Goal: Transaction & Acquisition: Subscribe to service/newsletter

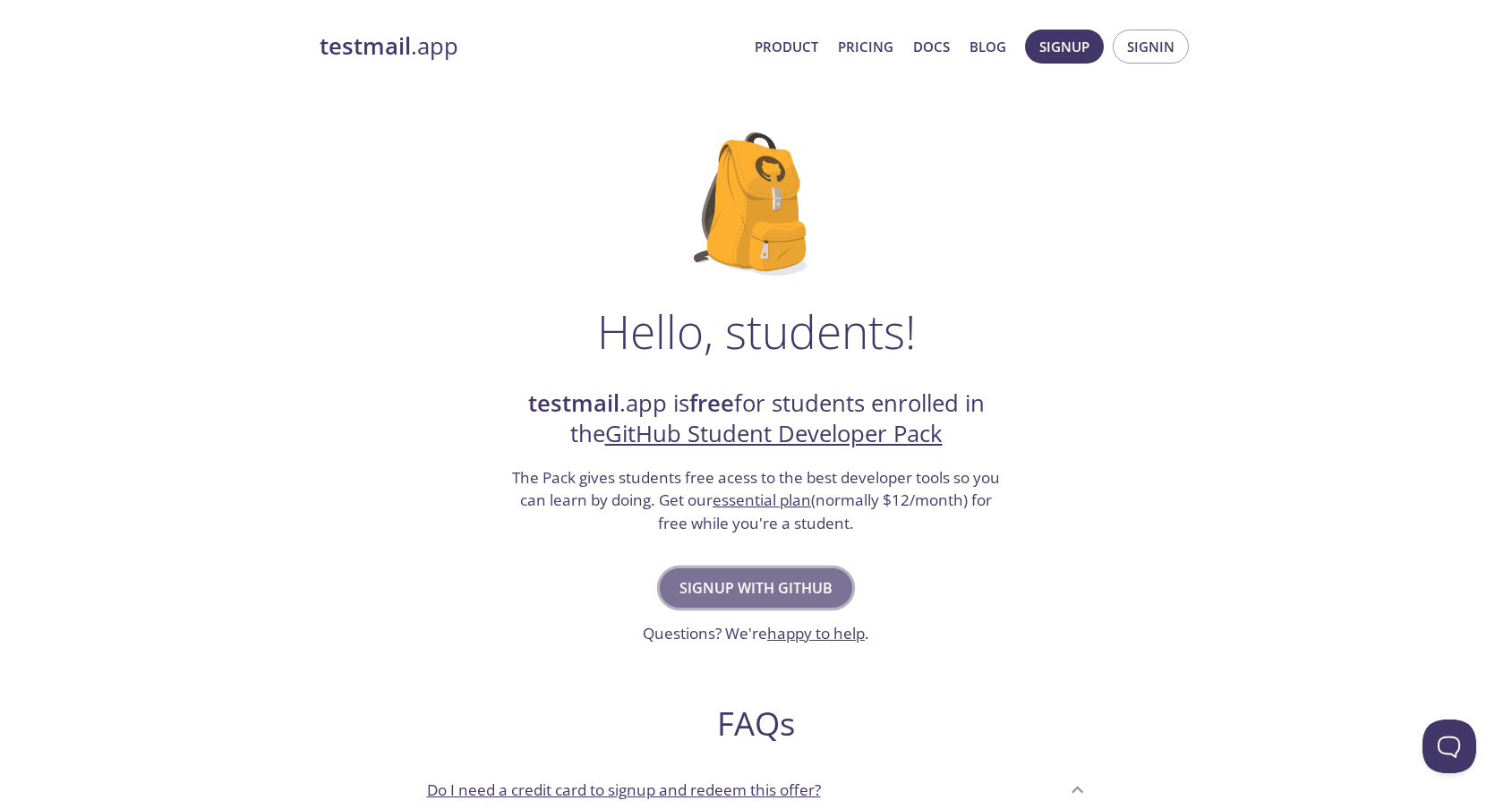
click at [799, 589] on span "Signup with GitHub" at bounding box center [756, 588] width 153 height 25
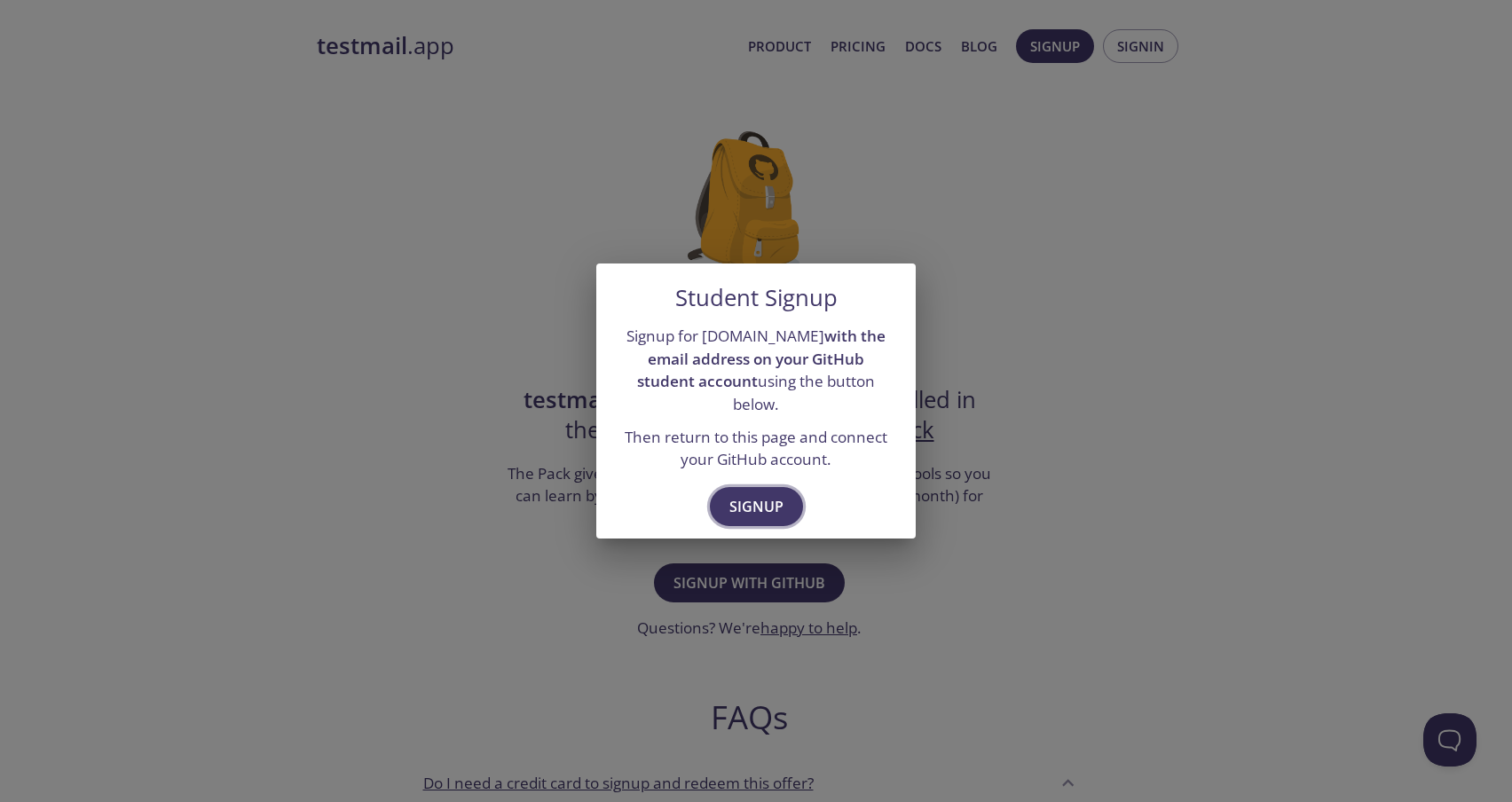
click at [748, 494] on span "Signup" at bounding box center [757, 507] width 54 height 24
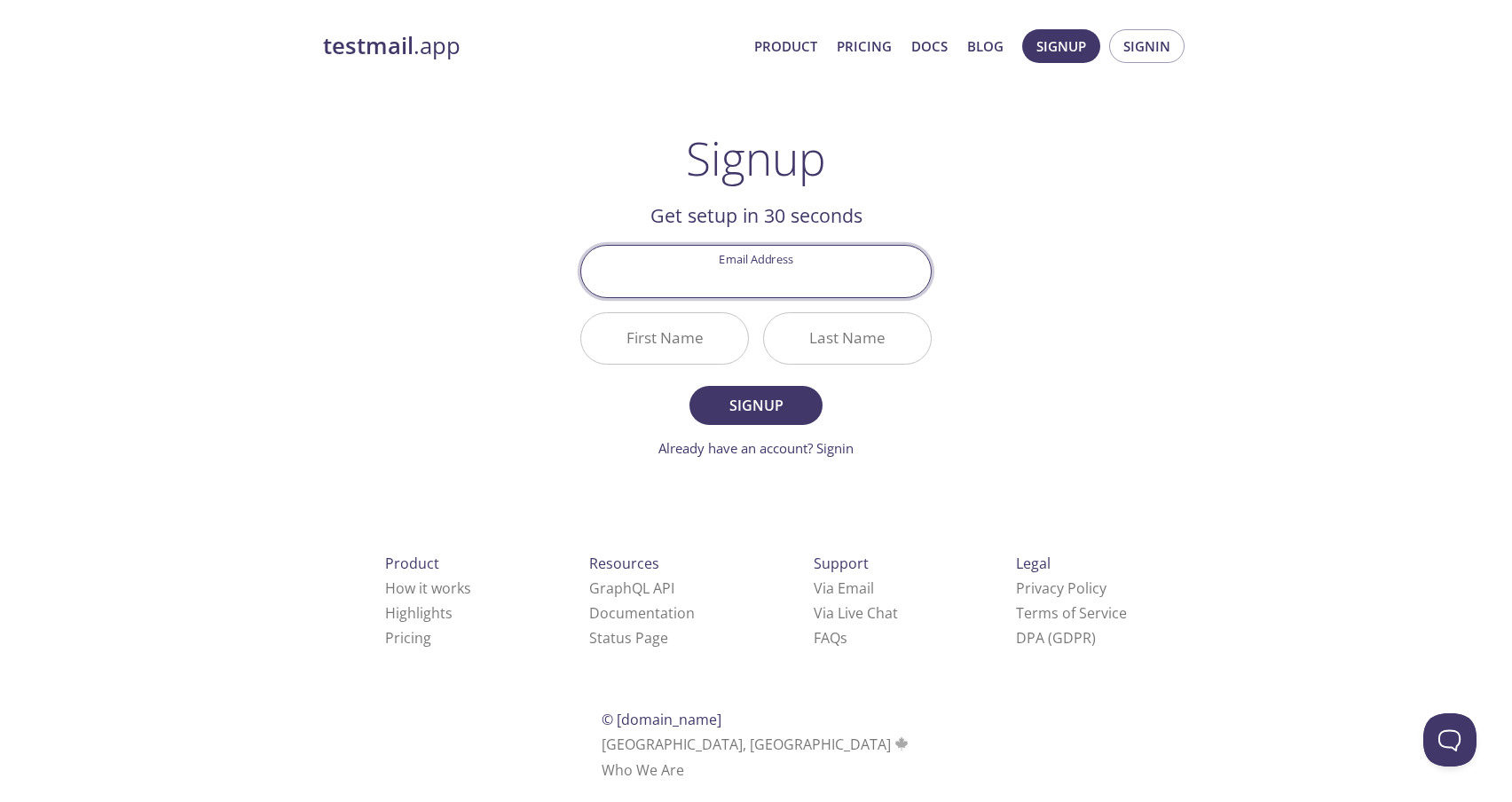
type input "[EMAIL_ADDRESS][DOMAIN_NAME]"
click at [685, 339] on input "First Name" at bounding box center [665, 339] width 167 height 51
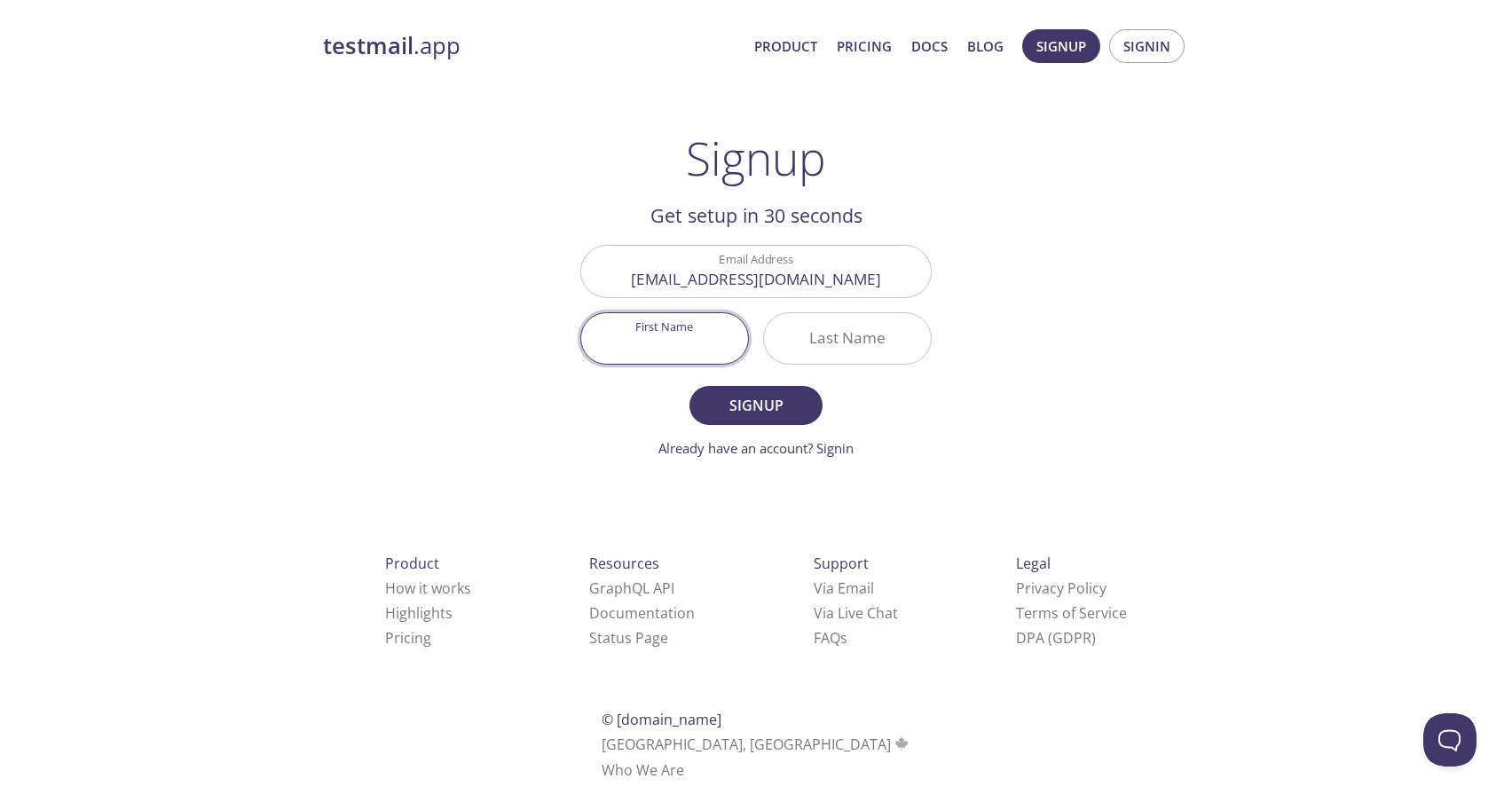
type input "Nova"
type input "[PERSON_NAME]"
click at [756, 412] on span "Signup" at bounding box center [756, 405] width 94 height 24
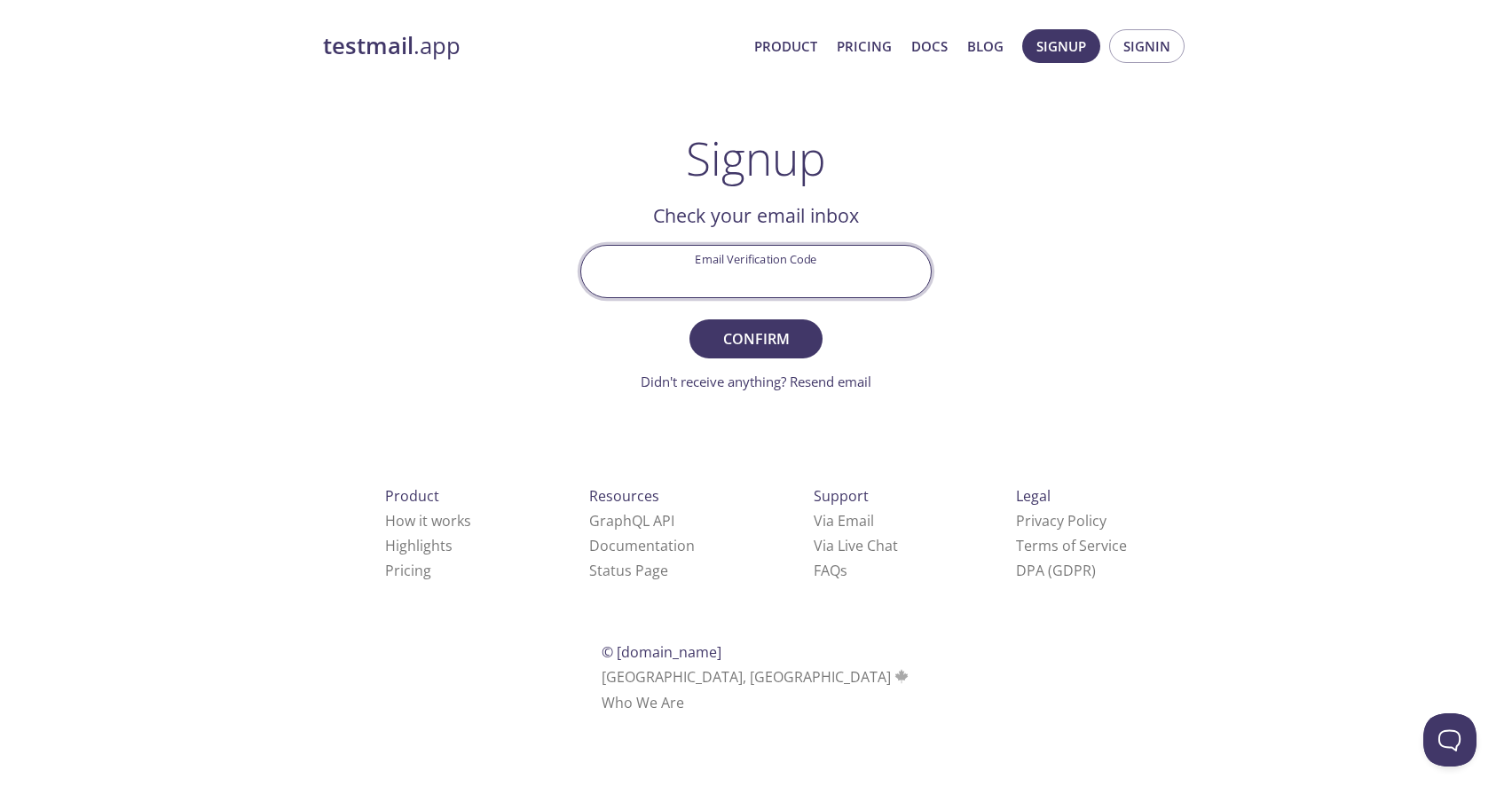
click at [841, 283] on input "Email Verification Code" at bounding box center [756, 271] width 350 height 51
paste input "RB83MBY"
type input "RB83MBY"
click at [773, 335] on span "Confirm" at bounding box center [756, 339] width 94 height 24
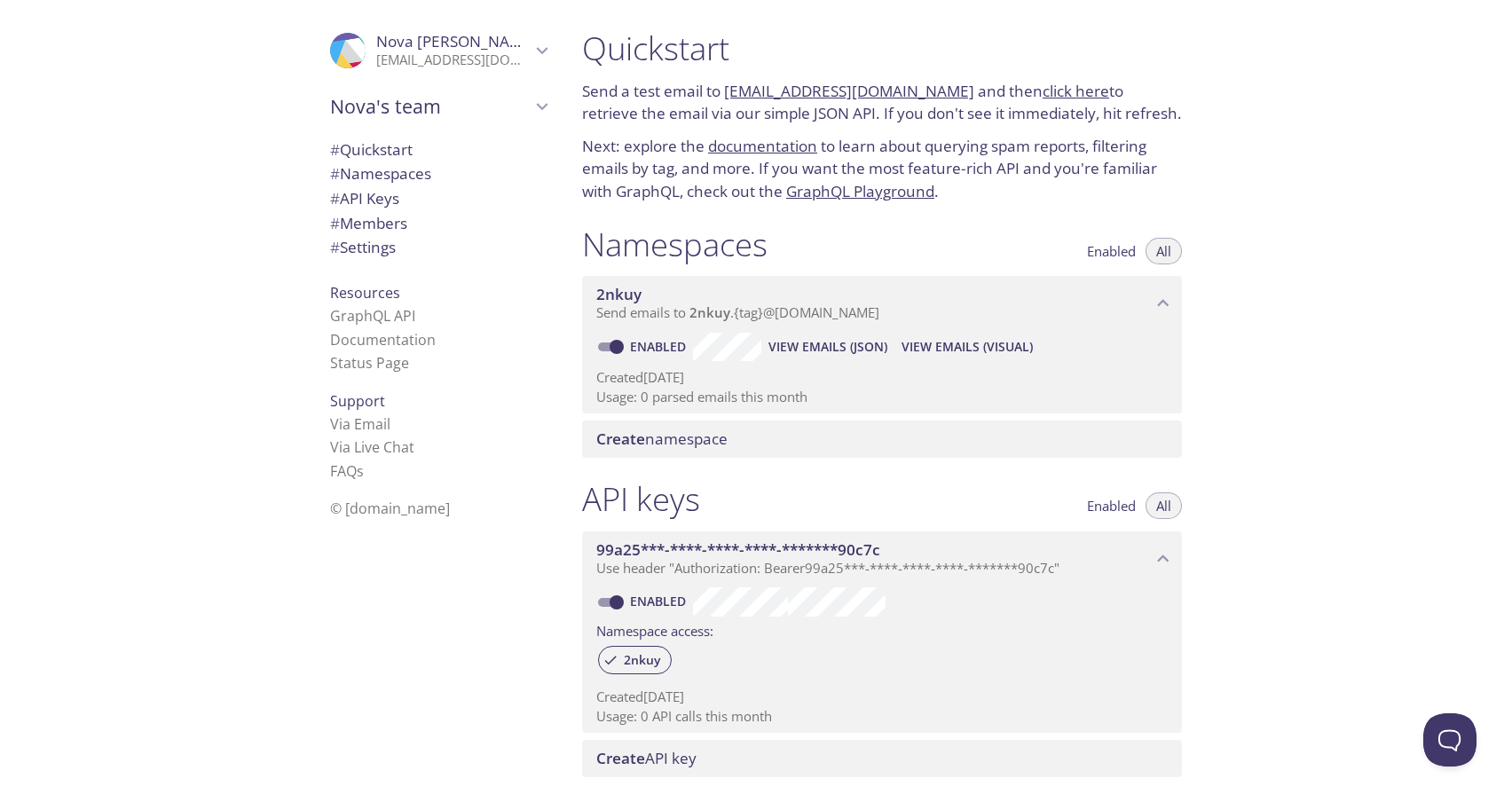
click at [883, 120] on p "Send a test email to [EMAIL_ADDRESS][DOMAIN_NAME] and then click here to retrie…" at bounding box center [883, 102] width 600 height 45
drag, startPoint x: 883, startPoint y: 120, endPoint x: 943, endPoint y: 108, distance: 61.2
click at [943, 108] on p "Send a test email to [EMAIL_ADDRESS][DOMAIN_NAME] and then click here to retrie…" at bounding box center [883, 102] width 600 height 45
click at [643, 155] on p "Next: explore the documentation to learn about querying spam reports, filtering…" at bounding box center [883, 169] width 600 height 68
click at [855, 140] on p "Next: explore the documentation to learn about querying spam reports, filtering…" at bounding box center [883, 169] width 600 height 68
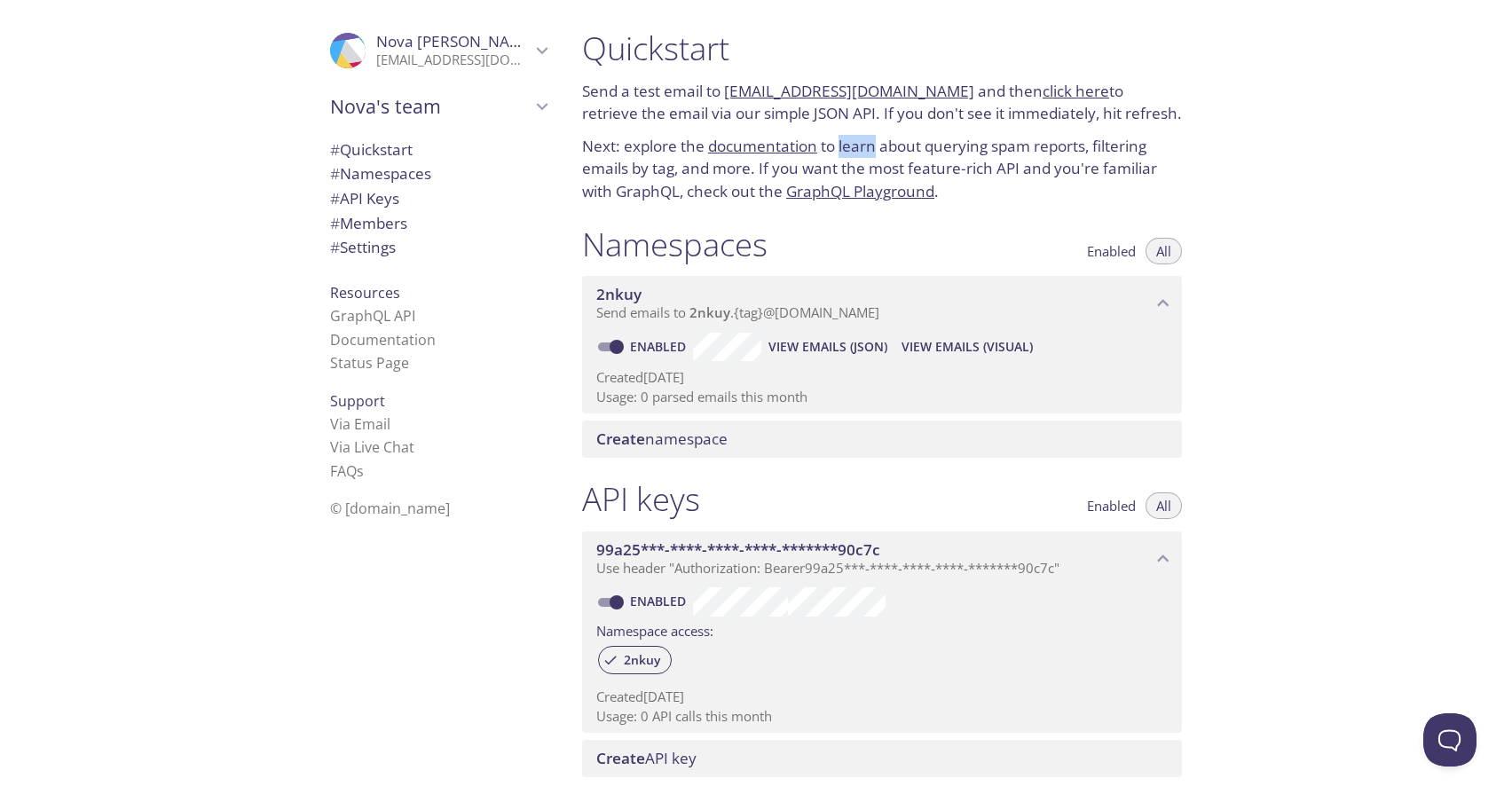
drag, startPoint x: 855, startPoint y: 140, endPoint x: 851, endPoint y: 151, distance: 11.7
click at [851, 151] on p "Next: explore the documentation to learn about querying spam reports, filtering…" at bounding box center [883, 169] width 600 height 68
click at [703, 205] on div "Quickstart Send a test email to [EMAIL_ADDRESS][DOMAIN_NAME] and then click her…" at bounding box center [882, 115] width 628 height 196
click at [682, 113] on p "Send a test email to [EMAIL_ADDRESS][DOMAIN_NAME] and then click here to retrie…" at bounding box center [883, 102] width 600 height 45
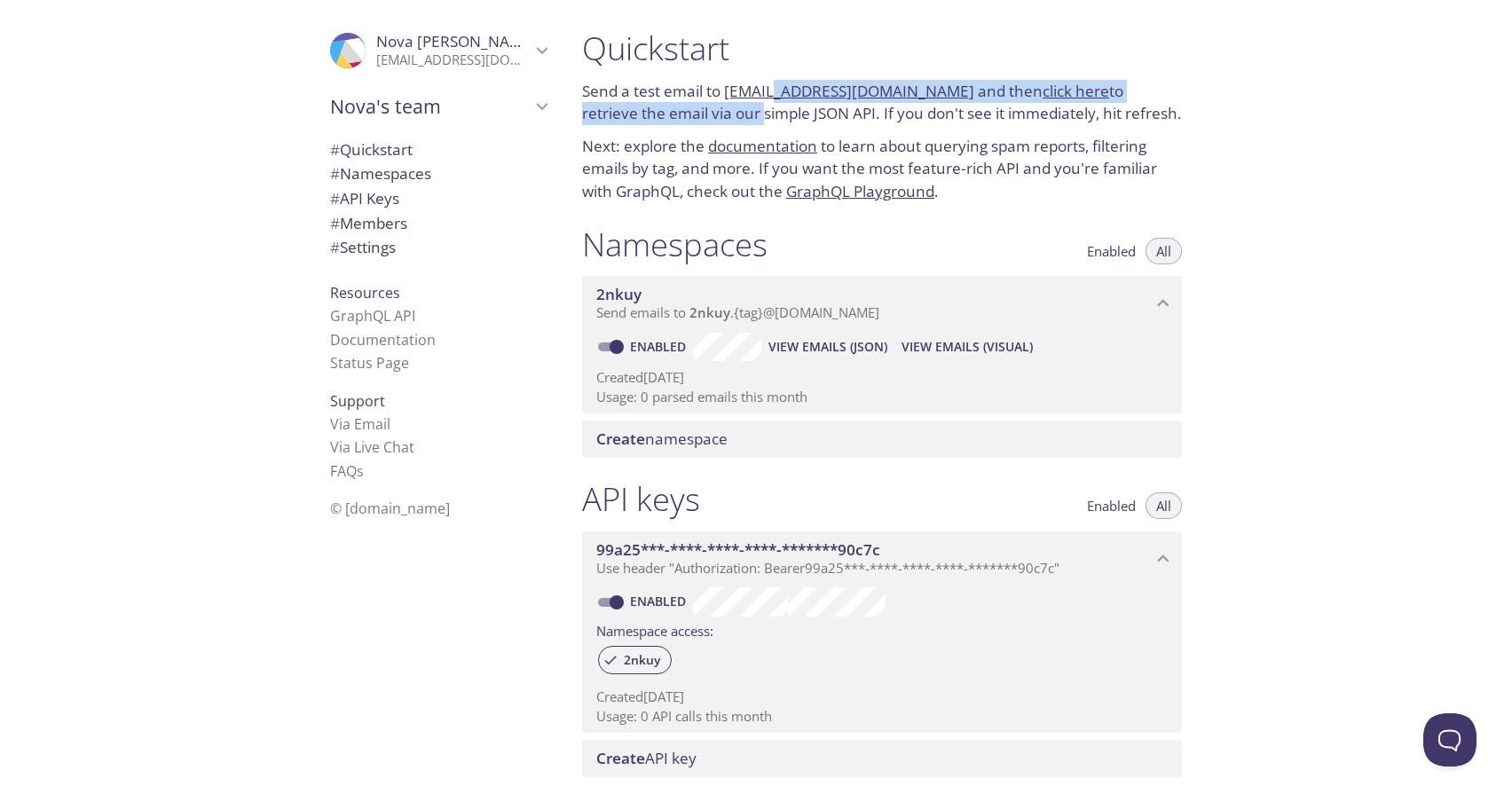
drag, startPoint x: 682, startPoint y: 113, endPoint x: 790, endPoint y: 93, distance: 109.8
click at [790, 93] on p "Send a test email to [EMAIL_ADDRESS][DOMAIN_NAME] and then click here to retrie…" at bounding box center [883, 102] width 600 height 45
click at [991, 166] on p "Next: explore the documentation to learn about querying spam reports, filtering…" at bounding box center [883, 169] width 600 height 68
click at [451, 46] on span "Nova [PERSON_NAME]" at bounding box center [453, 41] width 155 height 20
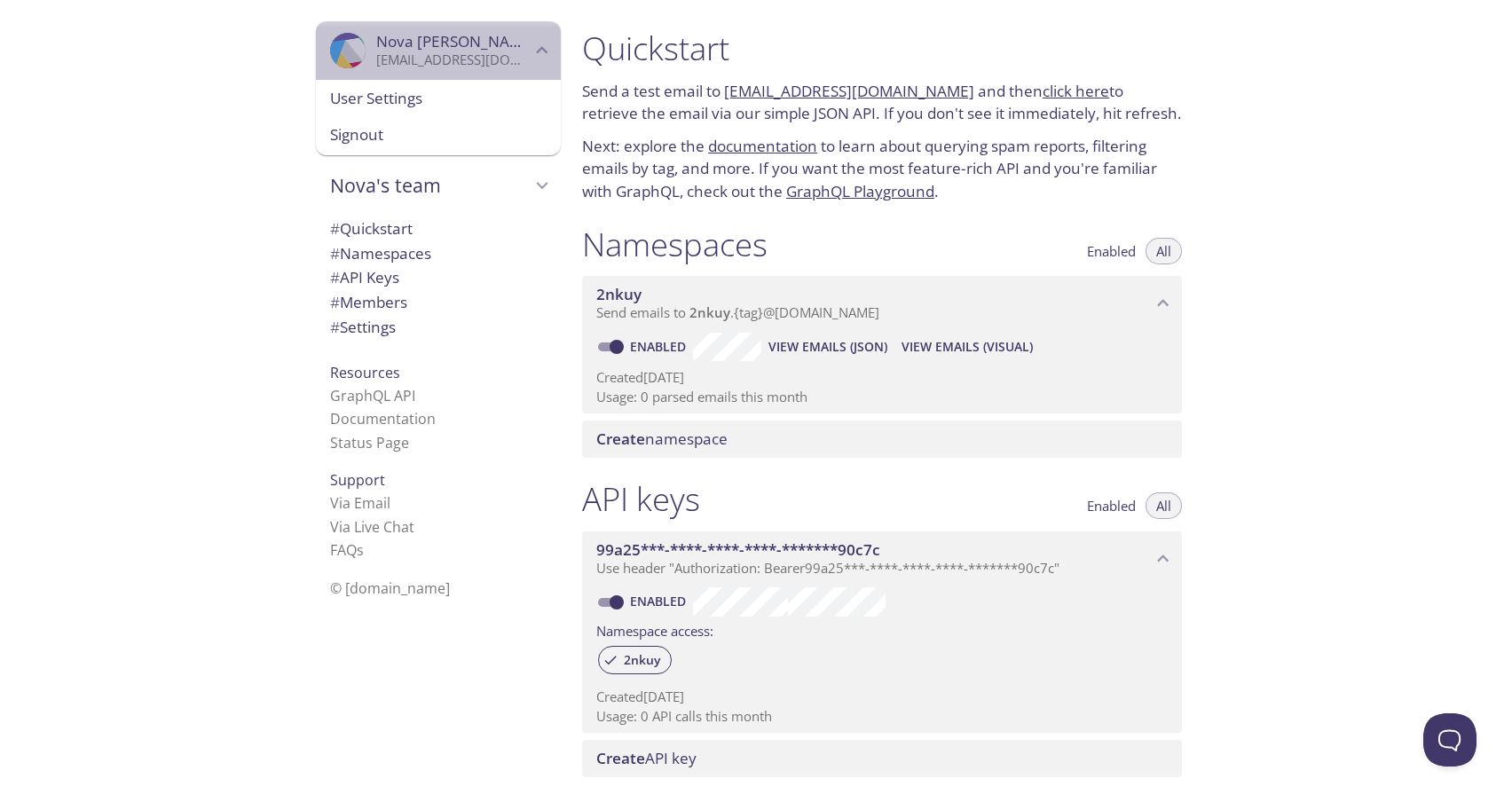
click at [447, 49] on span "Nova [PERSON_NAME]" at bounding box center [453, 41] width 155 height 20
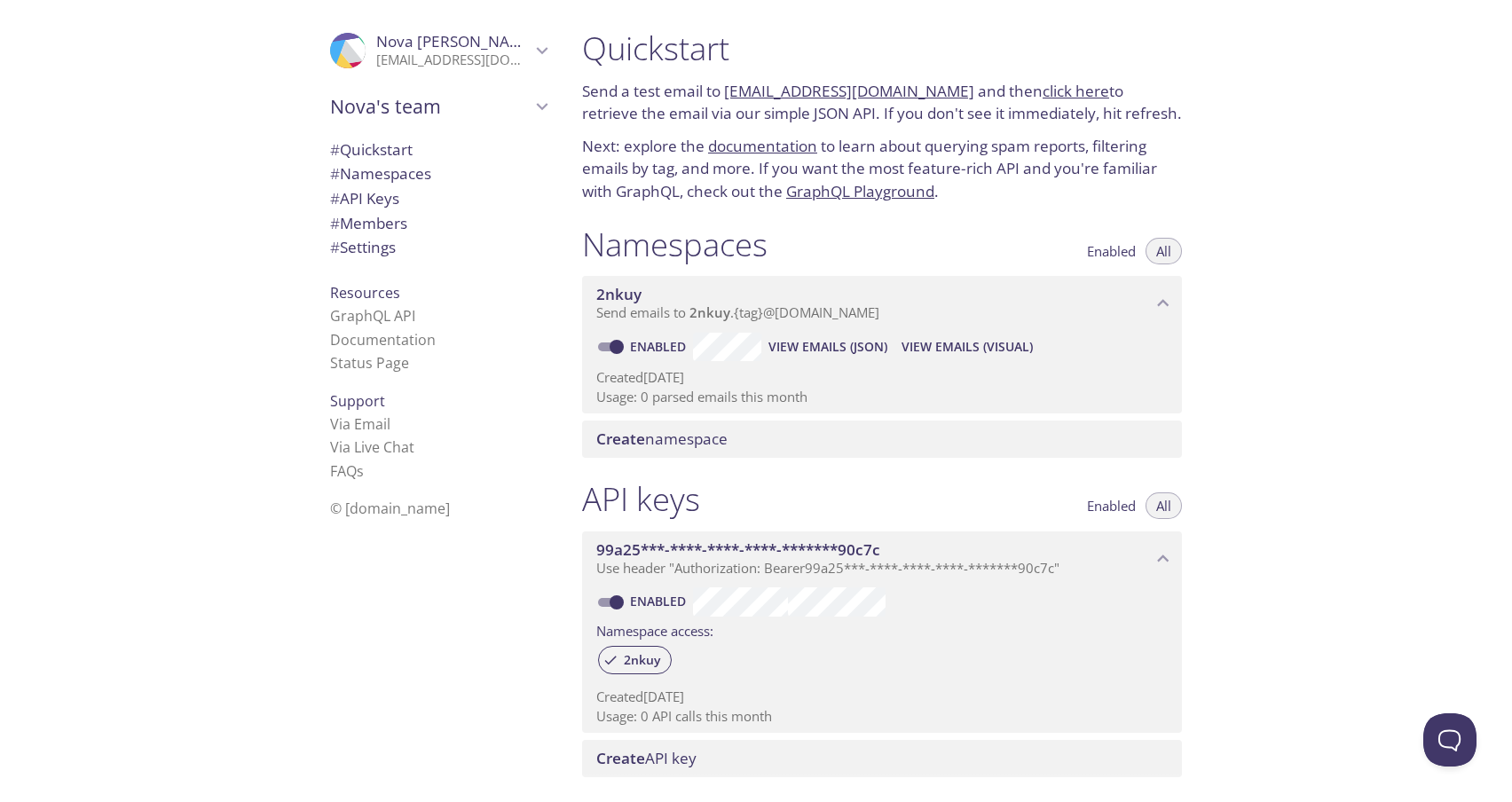
click at [1263, 180] on div "Quickstart Send a test email to [EMAIL_ADDRESS][DOMAIN_NAME] and then click her…" at bounding box center [1039, 401] width 945 height 802
